Goal: Information Seeking & Learning: Compare options

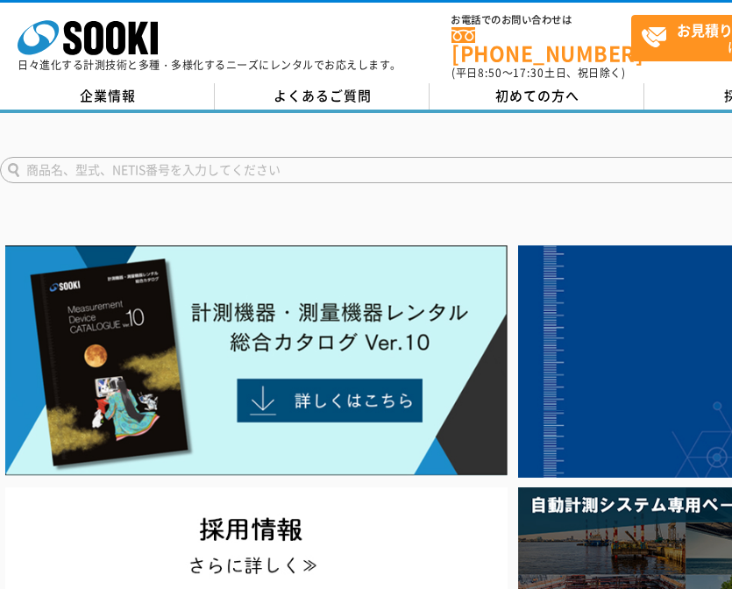
click at [42, 161] on input "text" at bounding box center [400, 170] width 801 height 26
paste input "MDC-300MX"
type input "MDC-300MX"
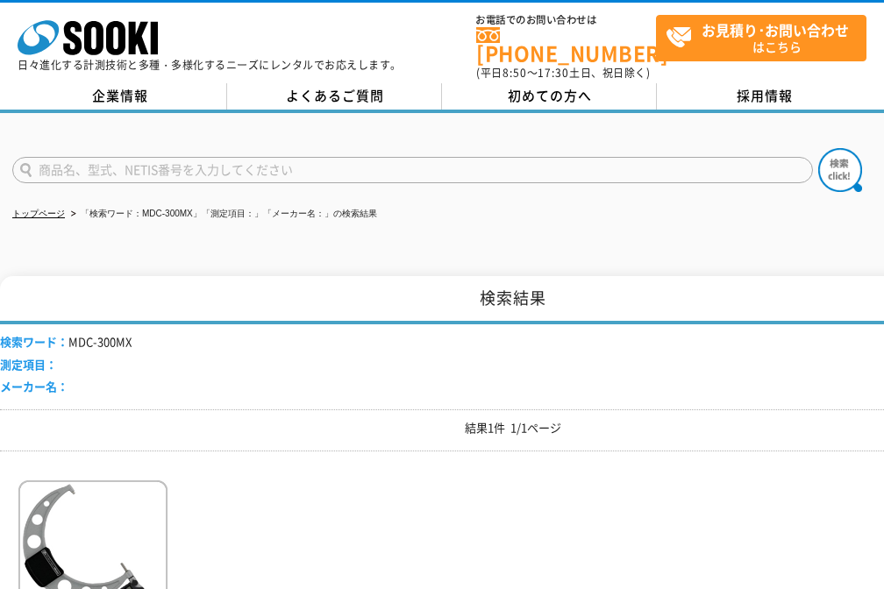
click at [211, 369] on div "検索ワード： MDC-300MX 測定項目： メーカー名：" at bounding box center [513, 367] width 1026 height 85
click at [118, 515] on img at bounding box center [92, 558] width 149 height 154
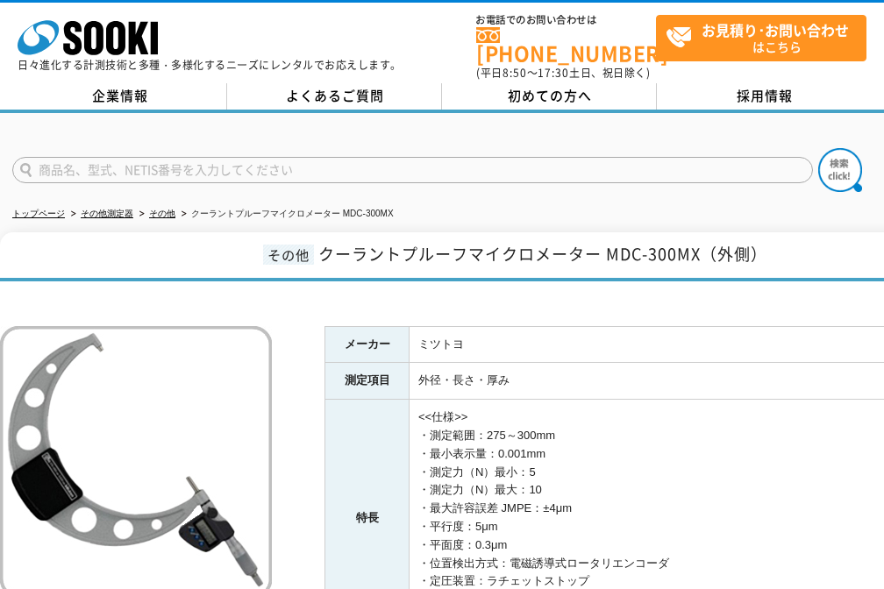
click at [620, 458] on td "<<仕様>> ・測定範囲：275～300mm ・最小表示量：0.001mm ・測定力（N）最小：5 ・測定力（N）最大：10 ・最大許容誤差 JMPE：±4μ…" at bounding box center [718, 519] width 617 height 238
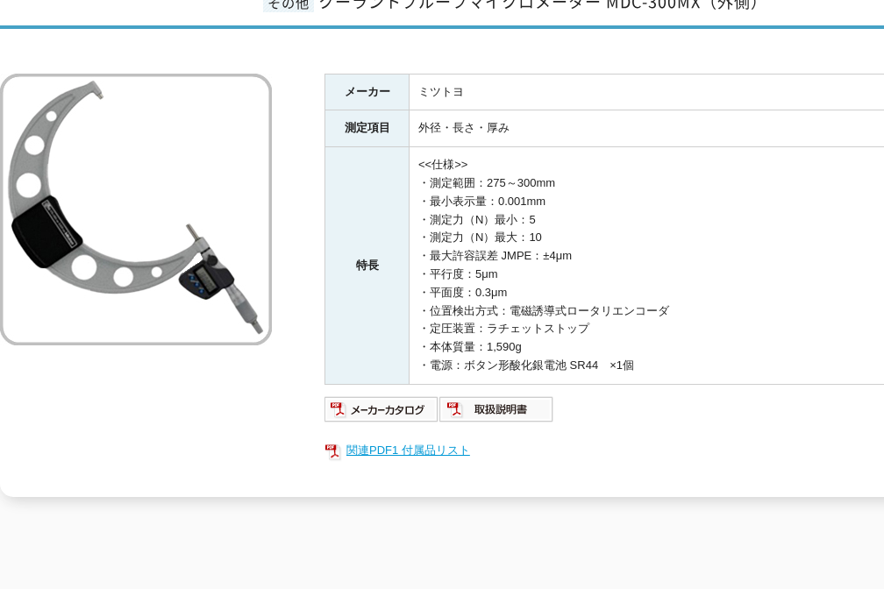
click at [431, 439] on link "関連PDF1 付属品リスト" at bounding box center [676, 450] width 702 height 23
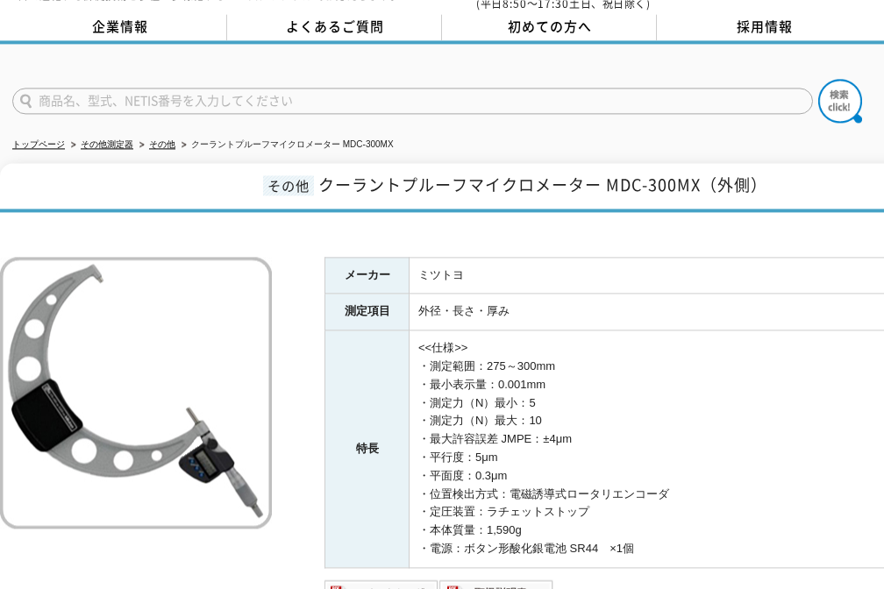
scroll to position [0, 0]
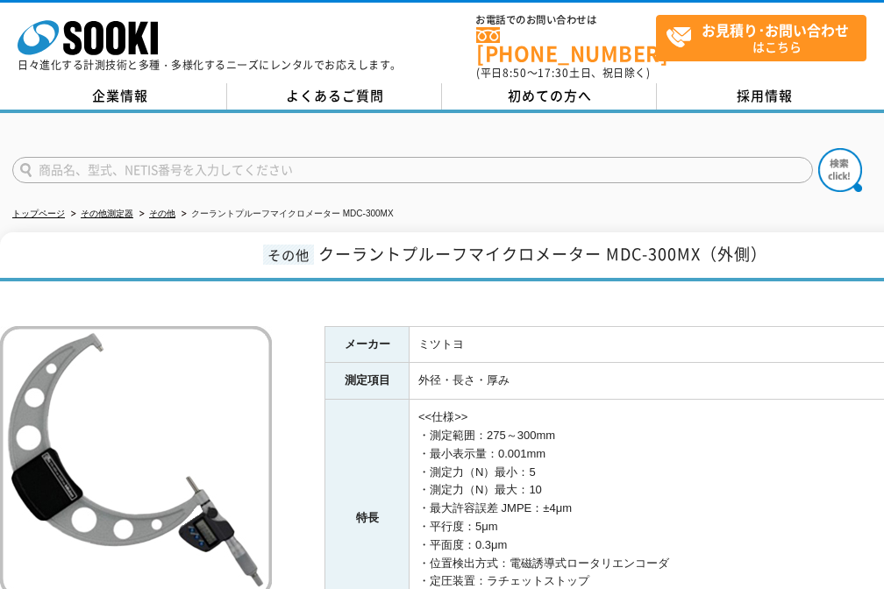
click at [77, 158] on input "text" at bounding box center [412, 170] width 801 height 26
paste input "MDC-225MX"
type input "MDC-225MX"
click at [818, 148] on button at bounding box center [840, 170] width 44 height 44
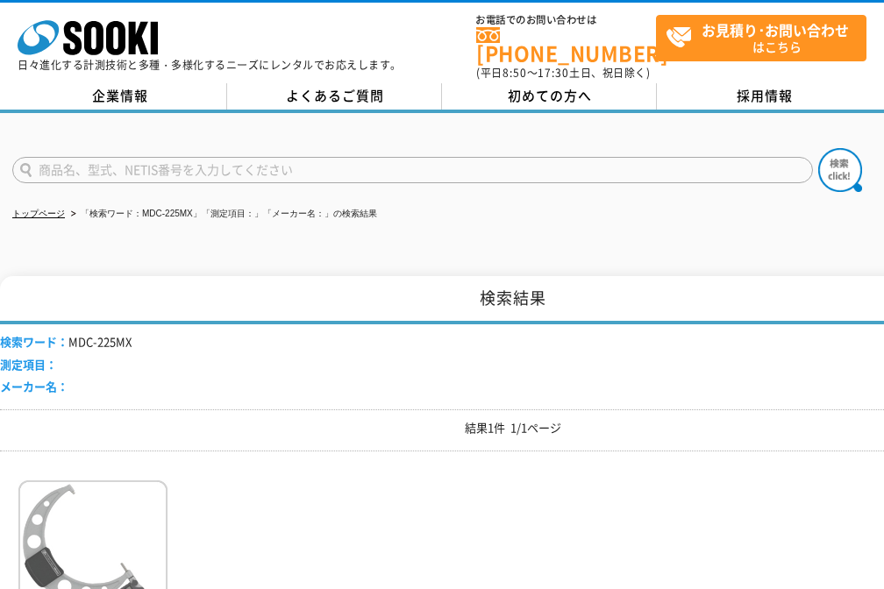
click at [92, 534] on img at bounding box center [92, 558] width 149 height 154
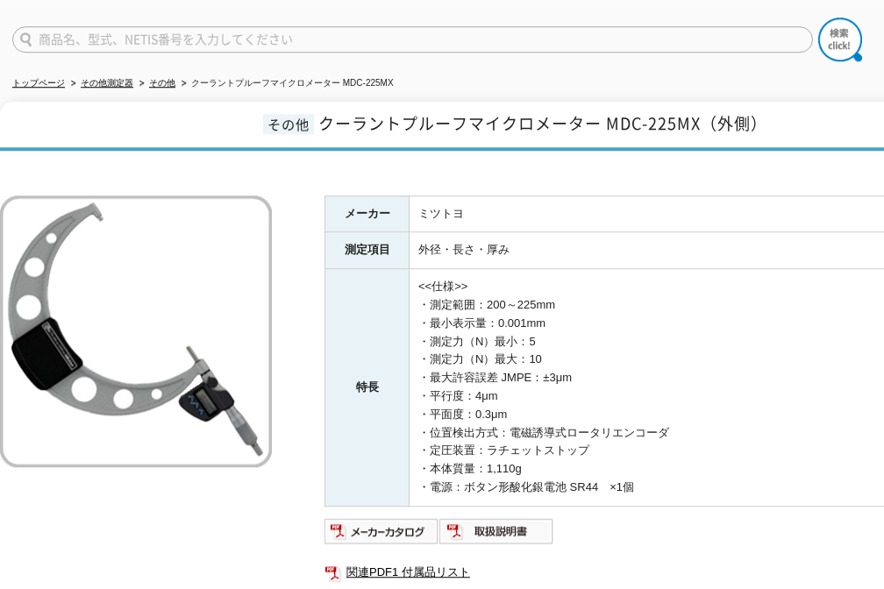
scroll to position [253, 0]
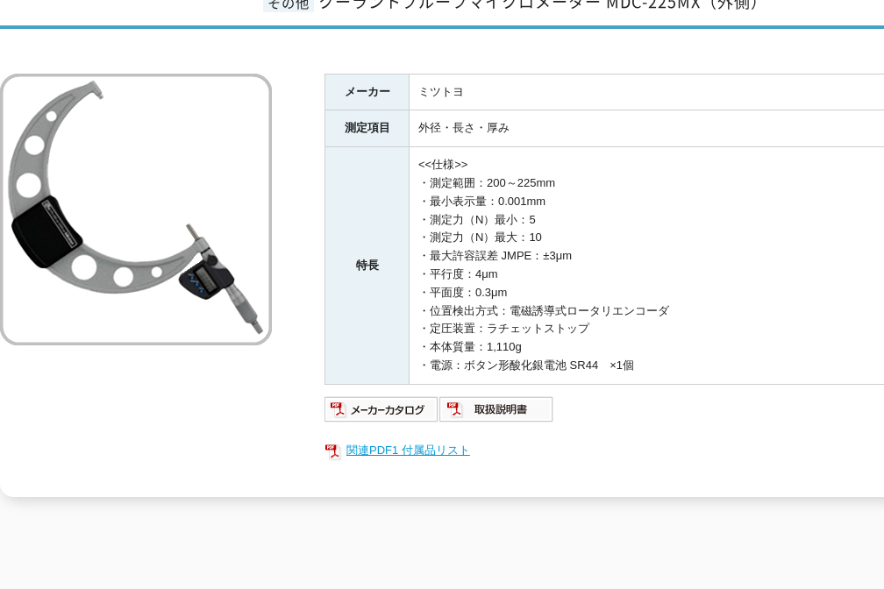
click at [440, 445] on link "関連PDF1 付属品リスト" at bounding box center [676, 450] width 702 height 23
click at [559, 158] on td "<<仕様>> ・測定範囲：200～225mm ・最小表示量：0.001mm ・測定力（N）最小：5 ・測定力（N）最大：10 ・最大許容誤差 JMPE：±3μ…" at bounding box center [718, 266] width 617 height 238
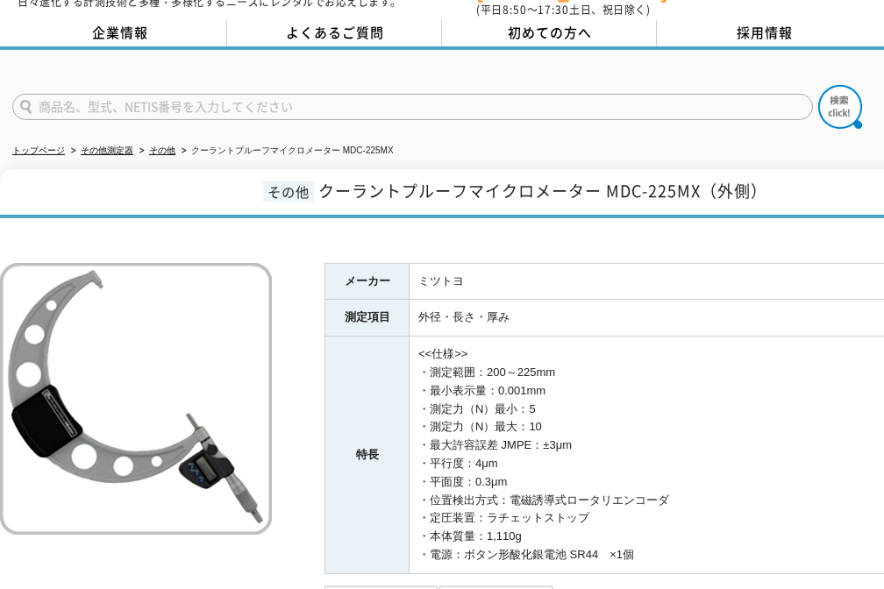
scroll to position [0, 0]
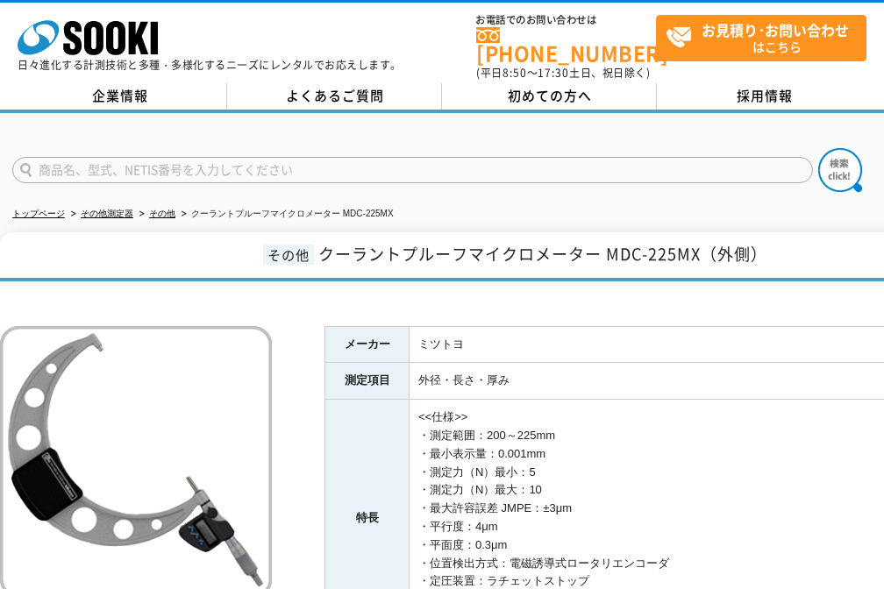
click at [404, 173] on input "text" at bounding box center [412, 170] width 801 height 26
paste input "MDC-250MX"
type input "MDC-250MX"
click at [818, 148] on button at bounding box center [840, 170] width 44 height 44
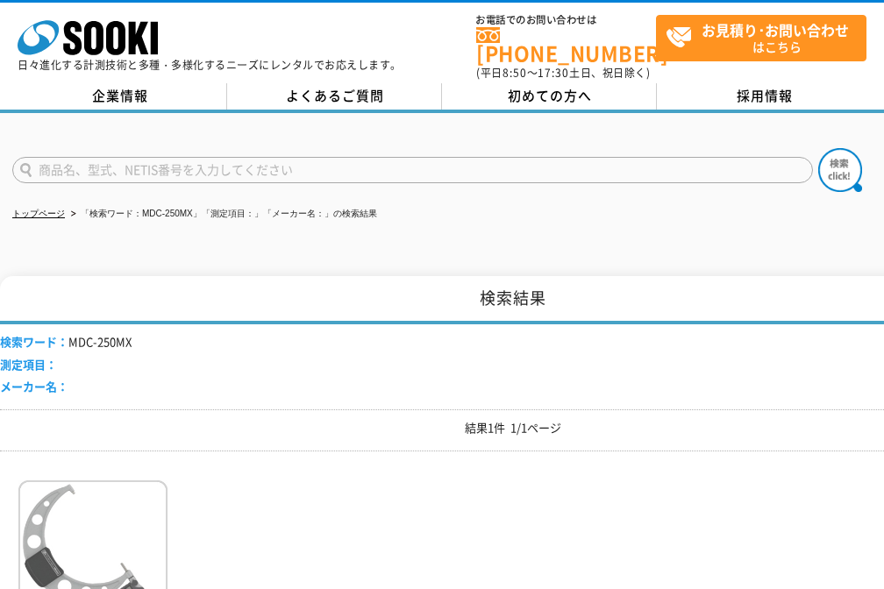
click at [61, 550] on img at bounding box center [92, 558] width 149 height 154
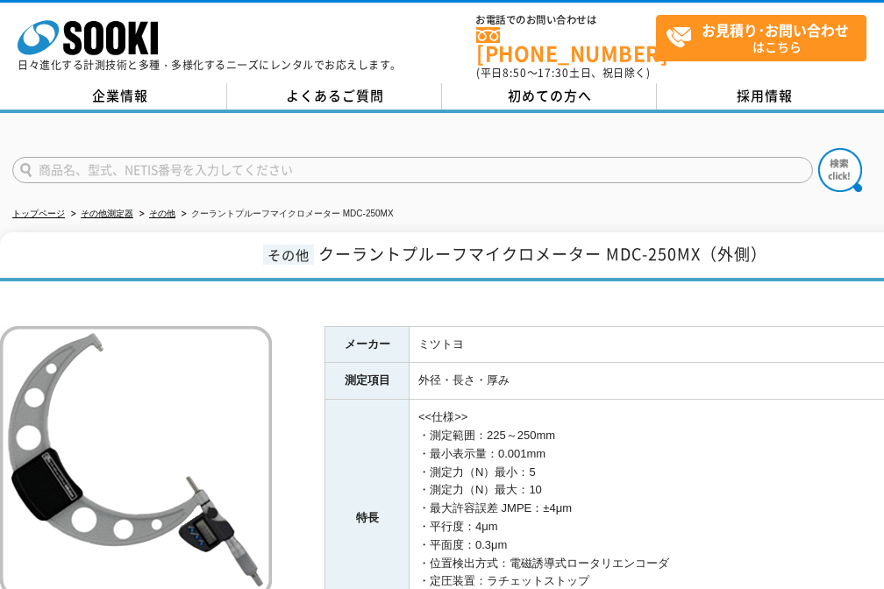
scroll to position [379, 0]
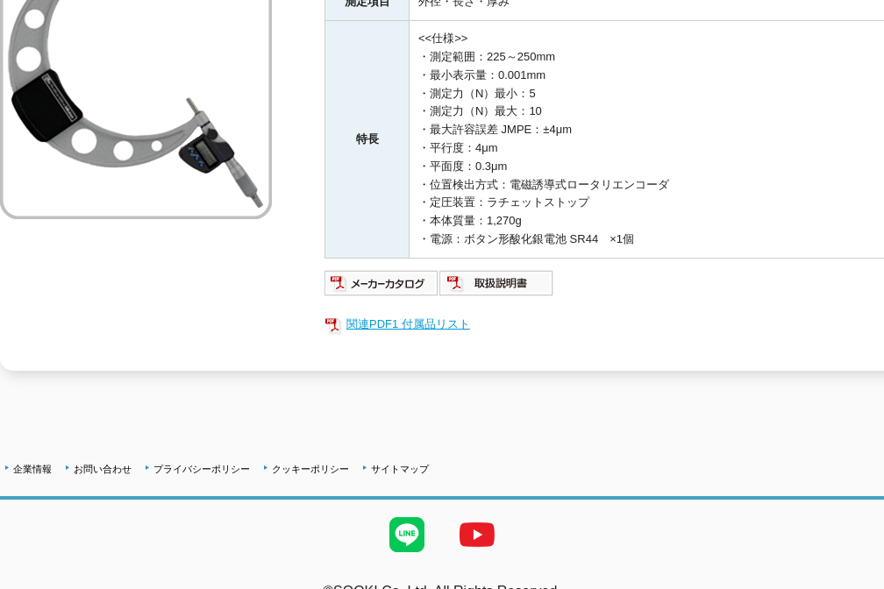
click at [431, 318] on link "関連PDF1 付属品リスト" at bounding box center [676, 324] width 702 height 23
click at [421, 242] on td "<<仕様>> ・測定範囲：225～250mm ・最小表示量：0.001mm ・測定力（N）最小：5 ・測定力（N）最大：10 ・最大許容誤差 JMPE：±4μ…" at bounding box center [718, 140] width 617 height 238
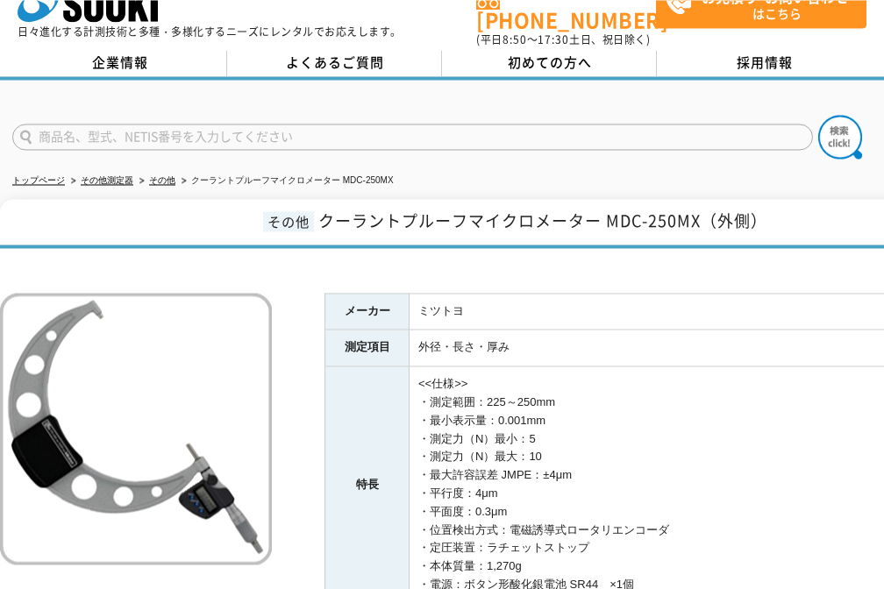
scroll to position [0, 0]
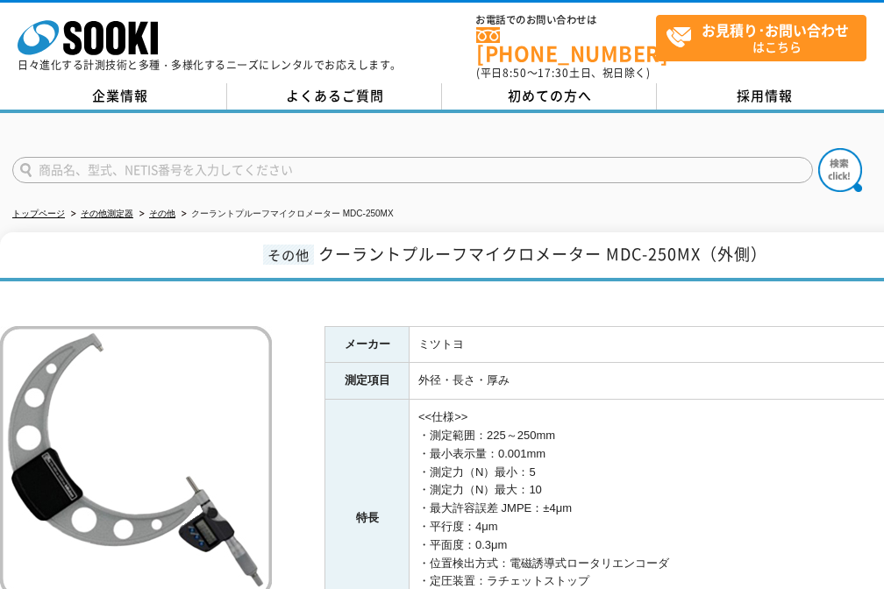
click at [127, 148] on form at bounding box center [442, 172] width 860 height 49
click at [125, 157] on input "text" at bounding box center [412, 170] width 801 height 26
paste input "MDC-275MX（"
type input "MDC-275M"
click at [818, 148] on button at bounding box center [840, 170] width 44 height 44
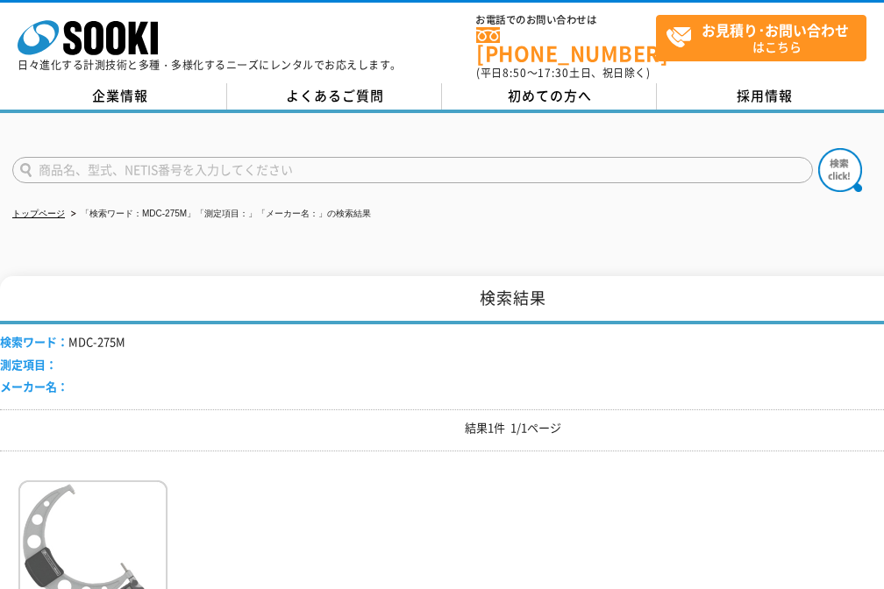
click at [93, 529] on img at bounding box center [92, 558] width 149 height 154
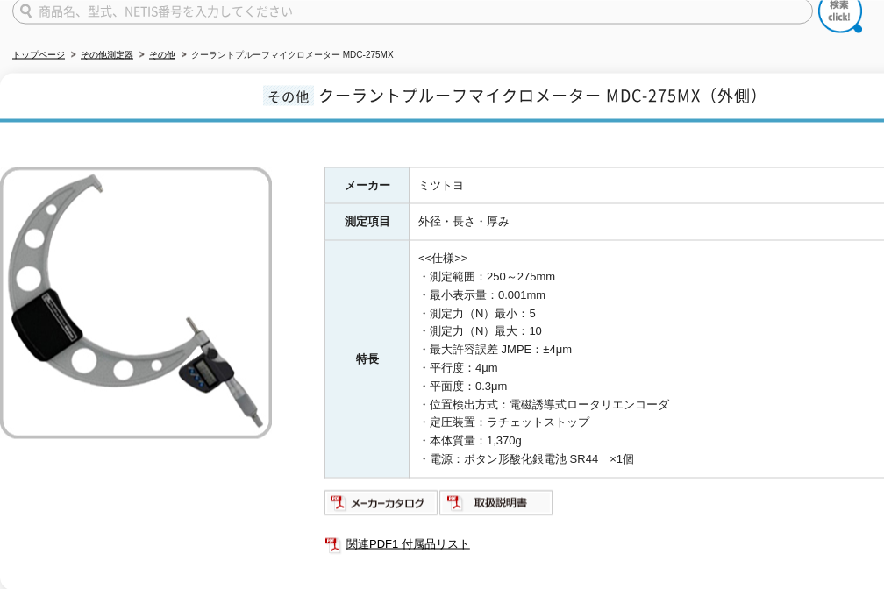
scroll to position [253, 0]
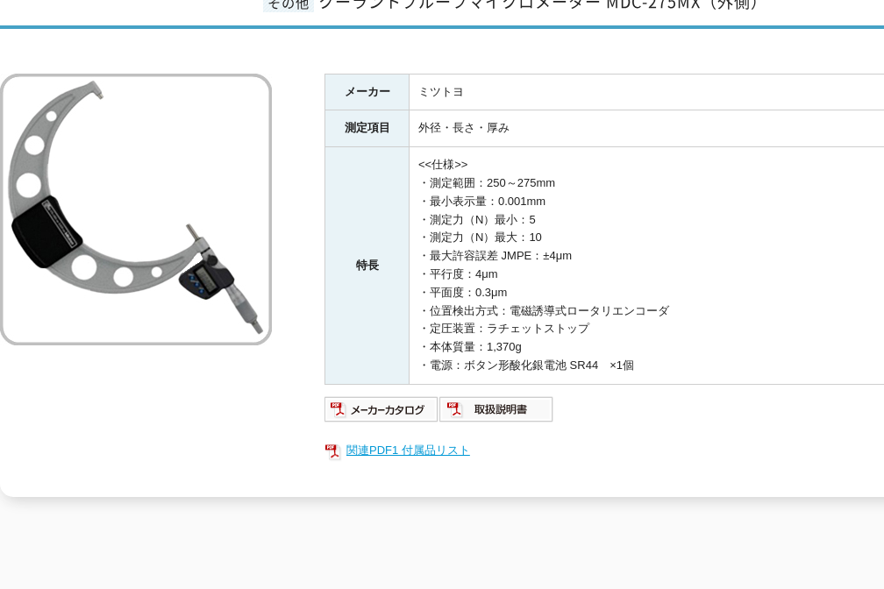
click at [430, 439] on link "関連PDF1 付属品リスト" at bounding box center [676, 450] width 702 height 23
